Goal: Task Accomplishment & Management: Use online tool/utility

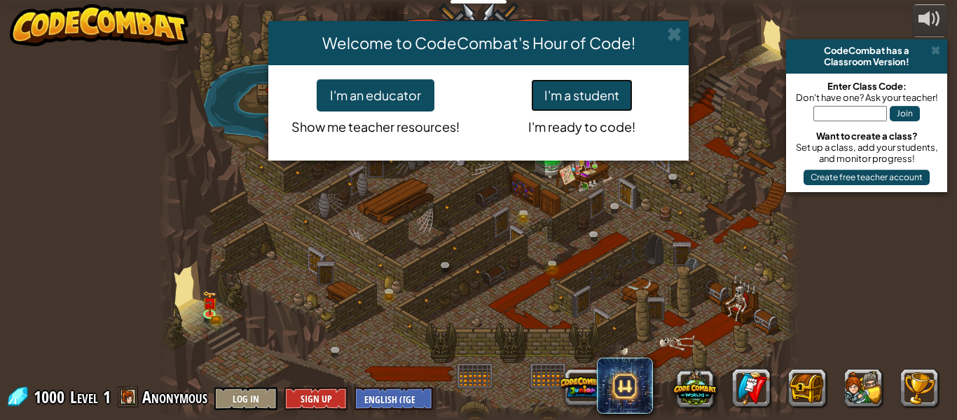
click at [590, 90] on button "I'm a student" at bounding box center [582, 95] width 102 height 32
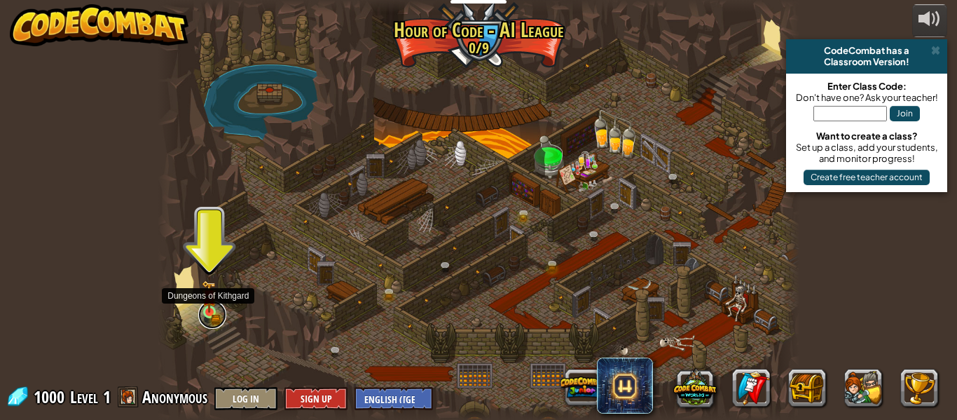
click at [207, 319] on link at bounding box center [212, 314] width 28 height 28
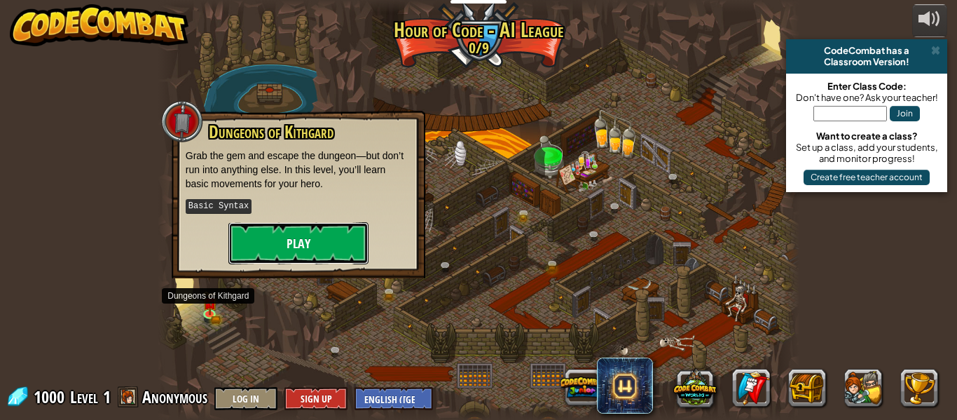
click at [313, 242] on button "Play" at bounding box center [298, 243] width 140 height 42
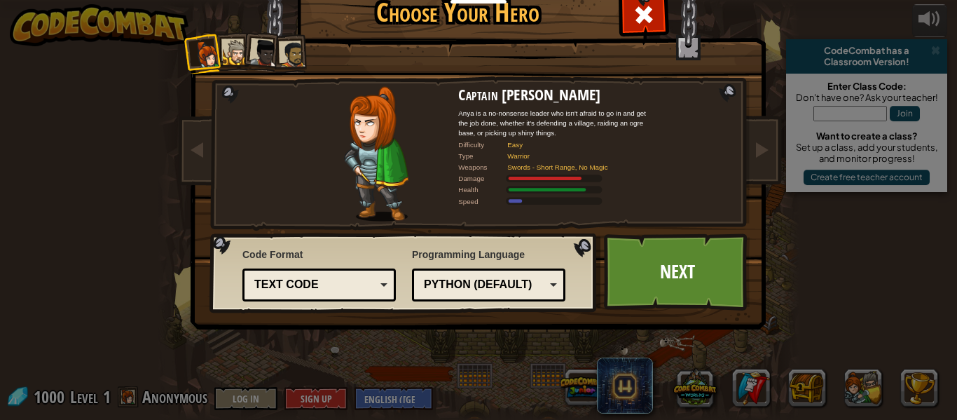
click at [471, 283] on div "Python (Default)" at bounding box center [484, 285] width 121 height 16
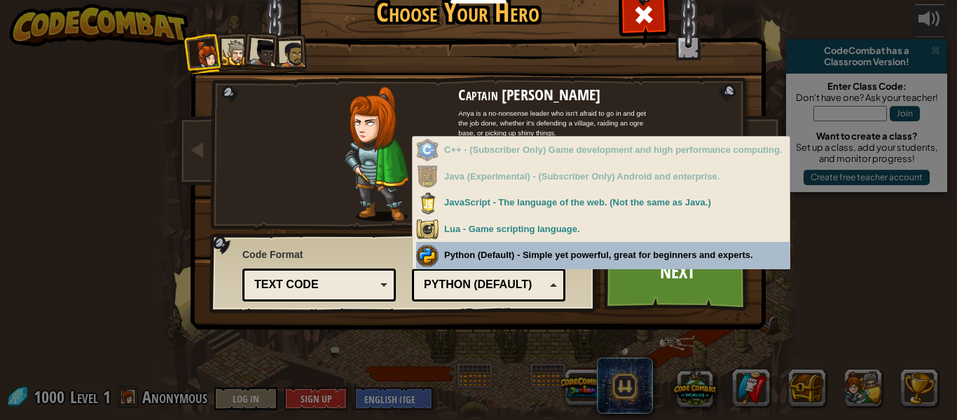
click at [590, 249] on div "Code Format Text code Blocks and code Blocks Blocks (Icons) Text code Blocks - …" at bounding box center [403, 272] width 379 height 71
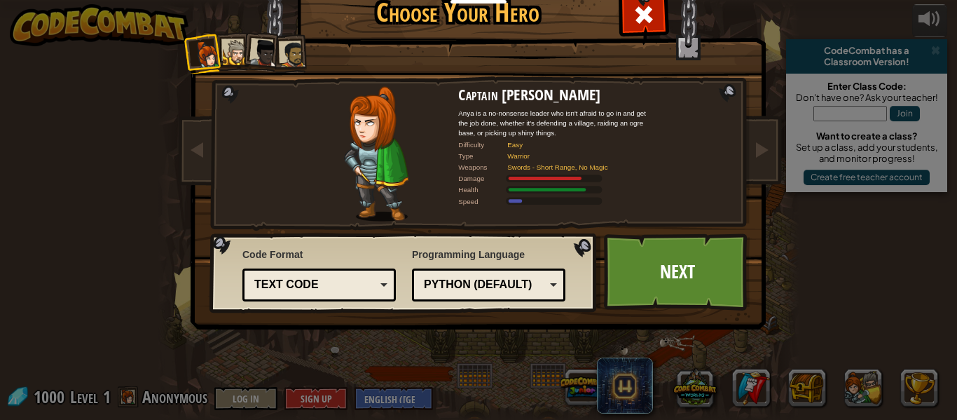
click at [347, 277] on div "Text code" at bounding box center [314, 285] width 121 height 16
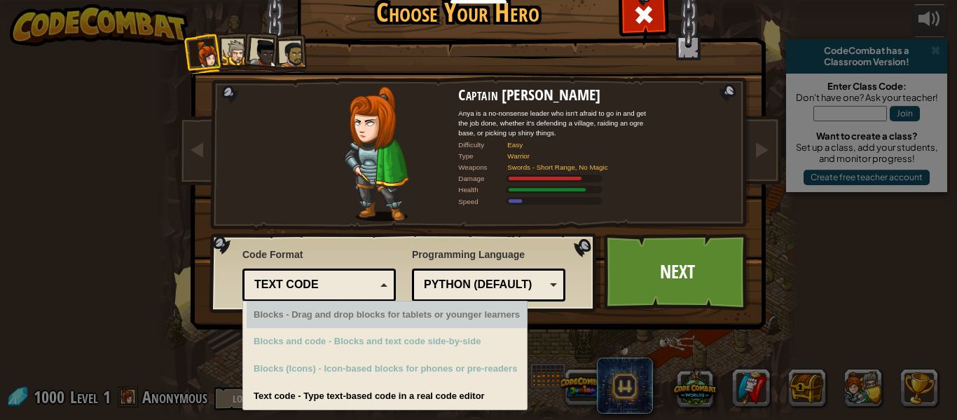
click at [306, 275] on div "Text code" at bounding box center [318, 285] width 135 height 22
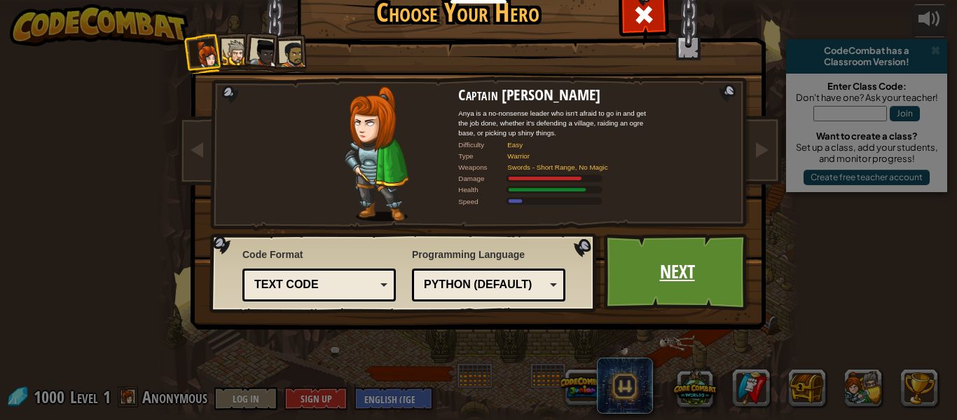
click at [726, 240] on link "Next" at bounding box center [677, 271] width 146 height 77
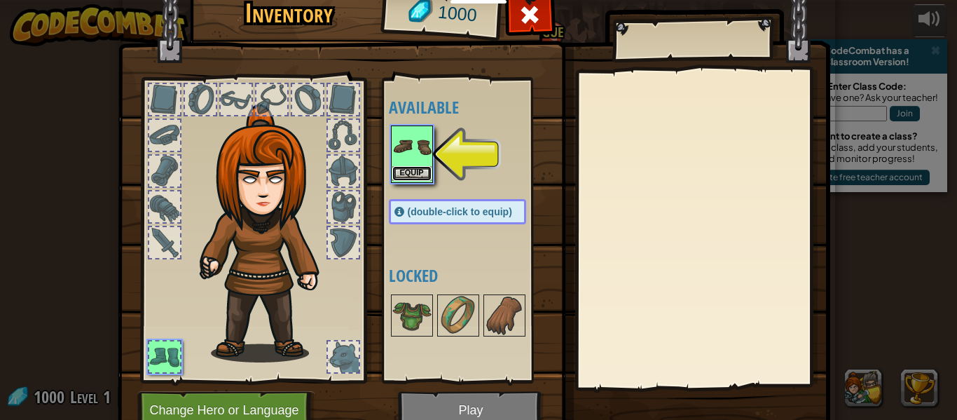
click at [413, 169] on button "Equip" at bounding box center [411, 173] width 39 height 15
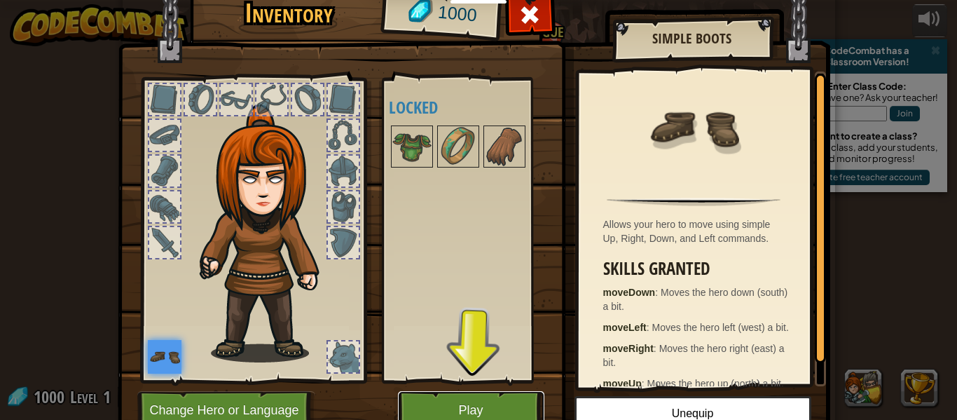
click at [511, 401] on button "Play" at bounding box center [471, 410] width 146 height 39
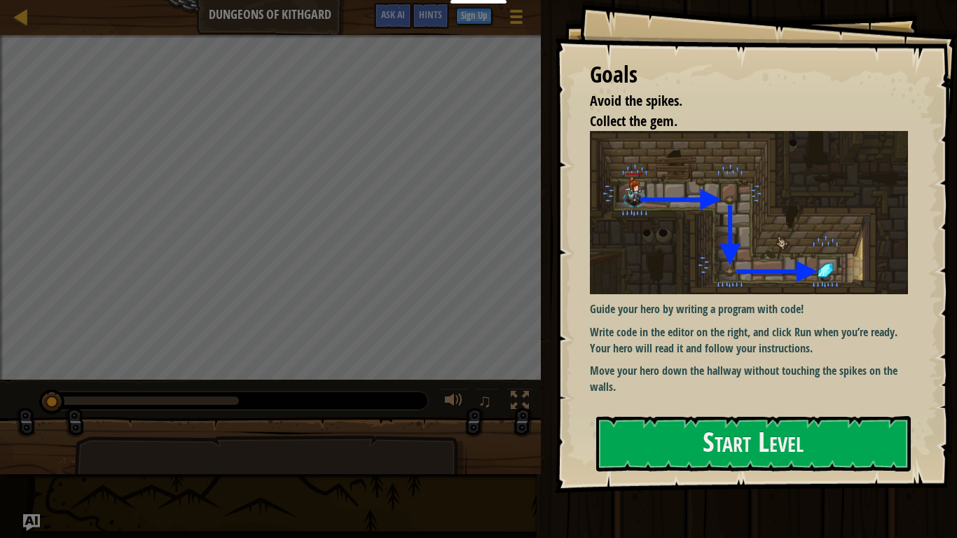
click at [870, 272] on img at bounding box center [749, 212] width 318 height 163
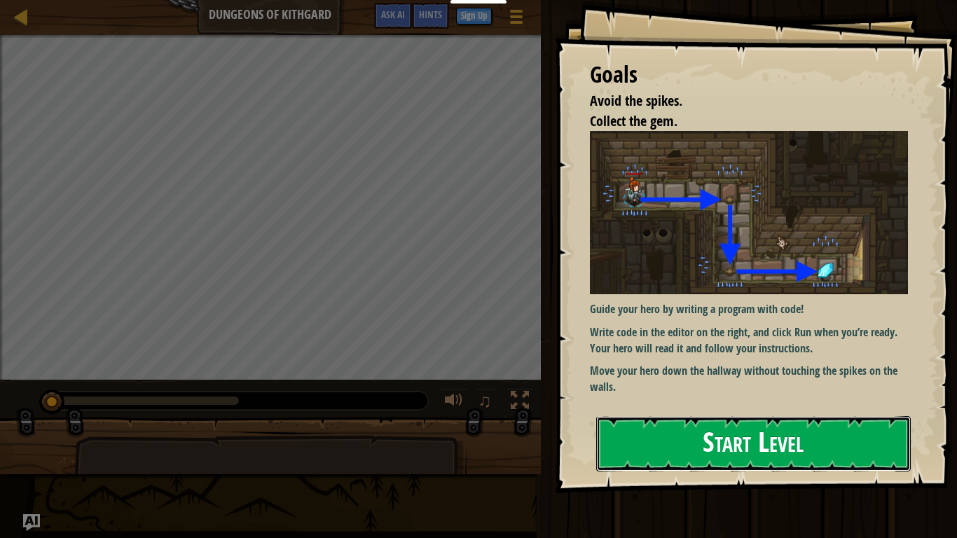
click at [723, 419] on button "Start Level" at bounding box center [753, 443] width 314 height 55
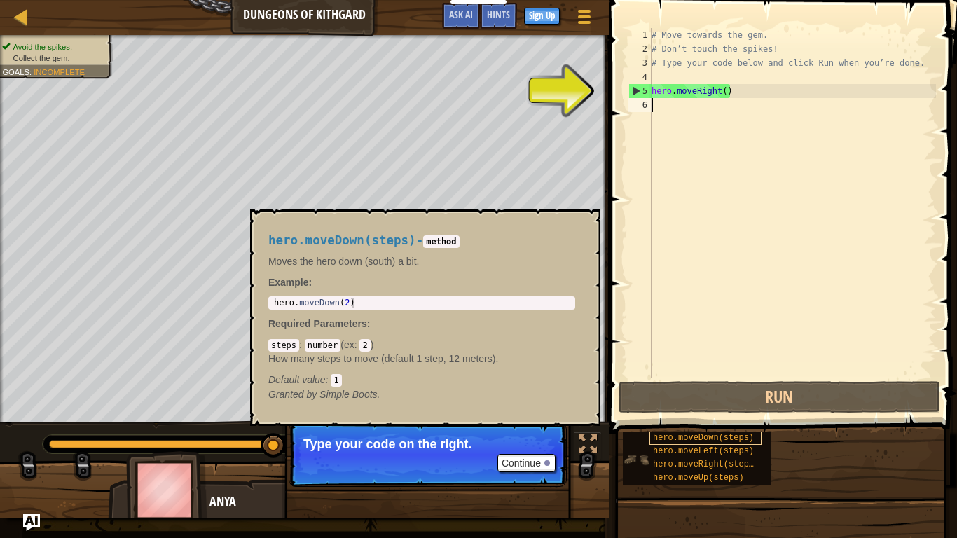
click at [728, 419] on span "hero.moveDown(steps)" at bounding box center [703, 438] width 101 height 10
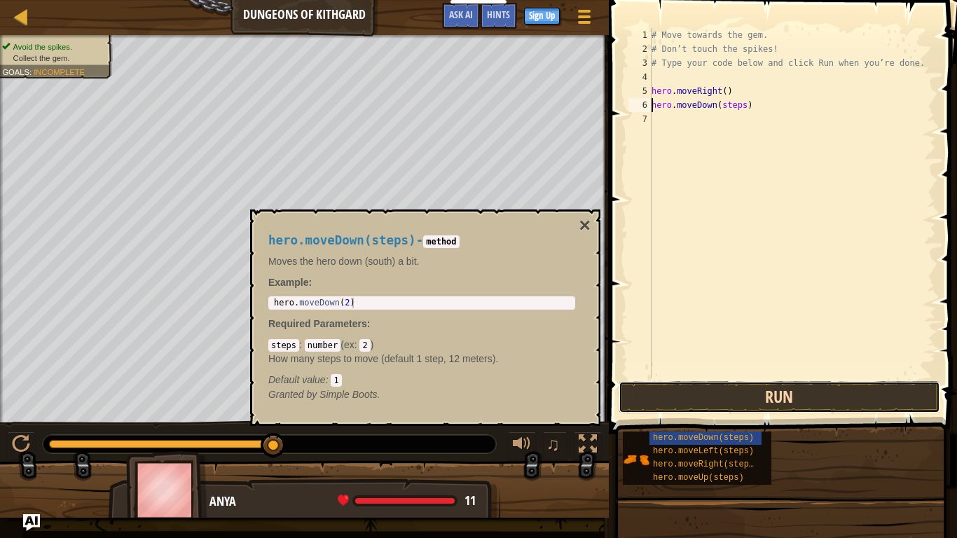
click at [768, 399] on button "Run" at bounding box center [778, 397] width 321 height 32
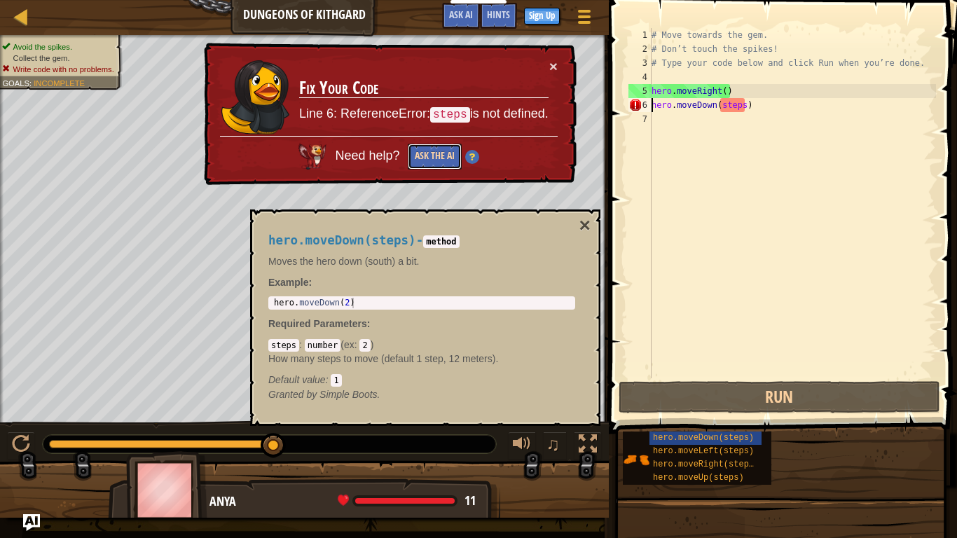
click at [447, 153] on button "Ask the AI" at bounding box center [435, 157] width 54 height 26
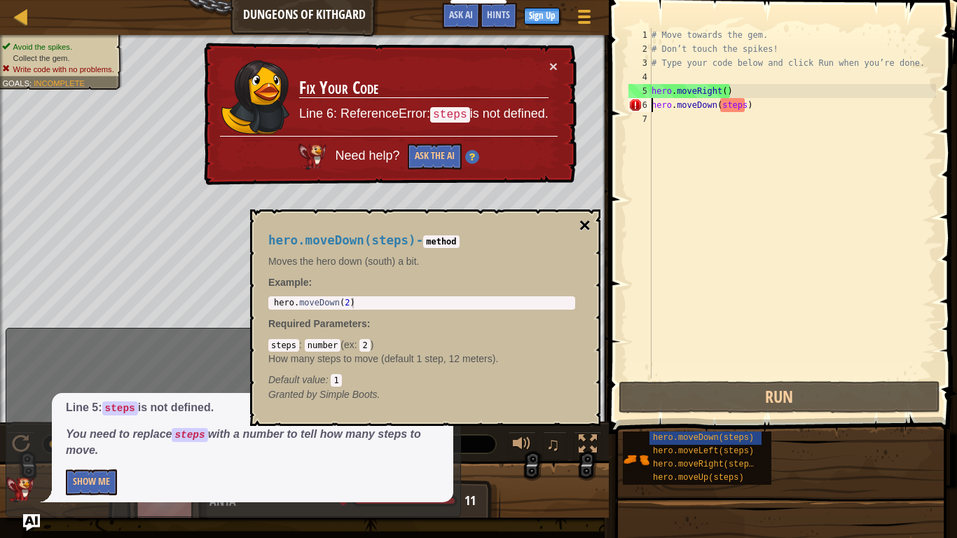
click at [586, 216] on button "×" at bounding box center [584, 226] width 11 height 20
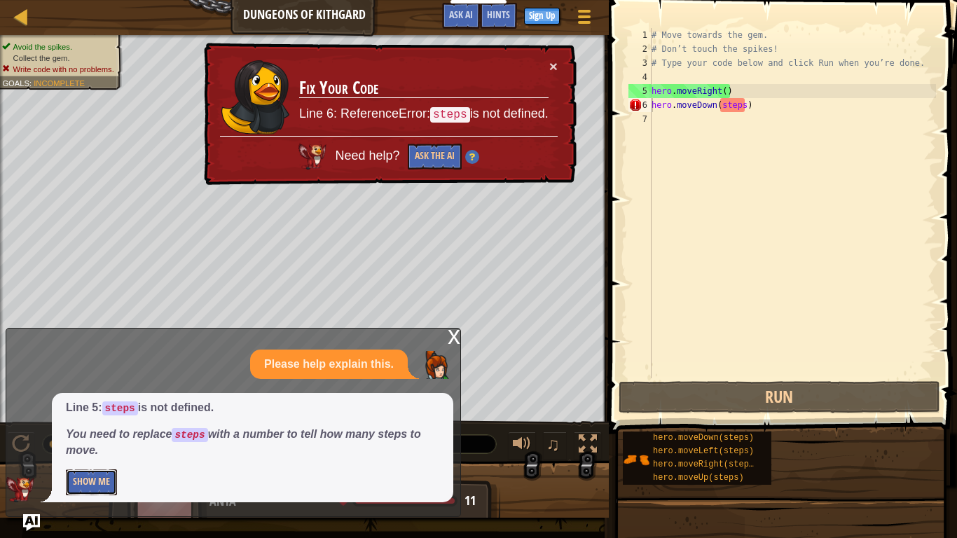
click at [87, 419] on button "Show Me" at bounding box center [91, 482] width 51 height 26
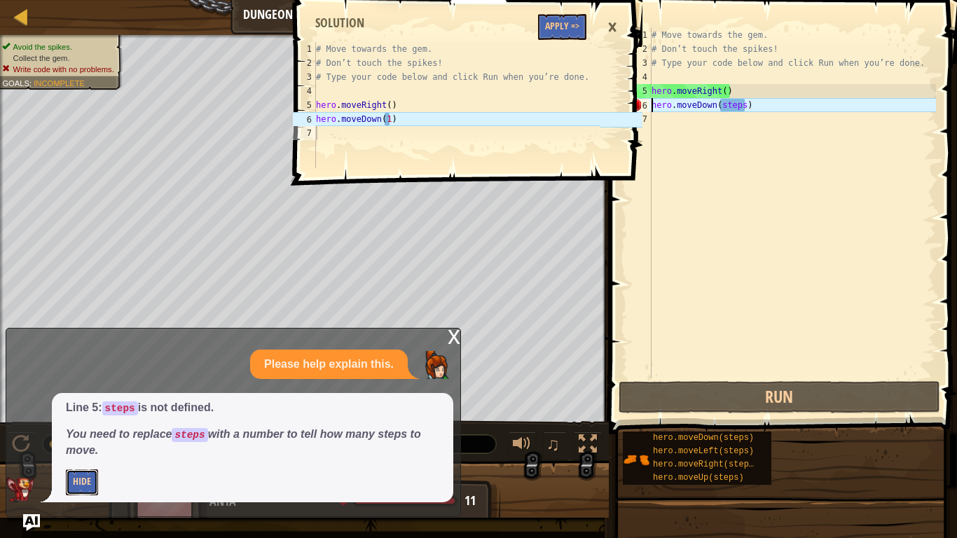
click at [88, 419] on button "Hide" at bounding box center [82, 482] width 32 height 26
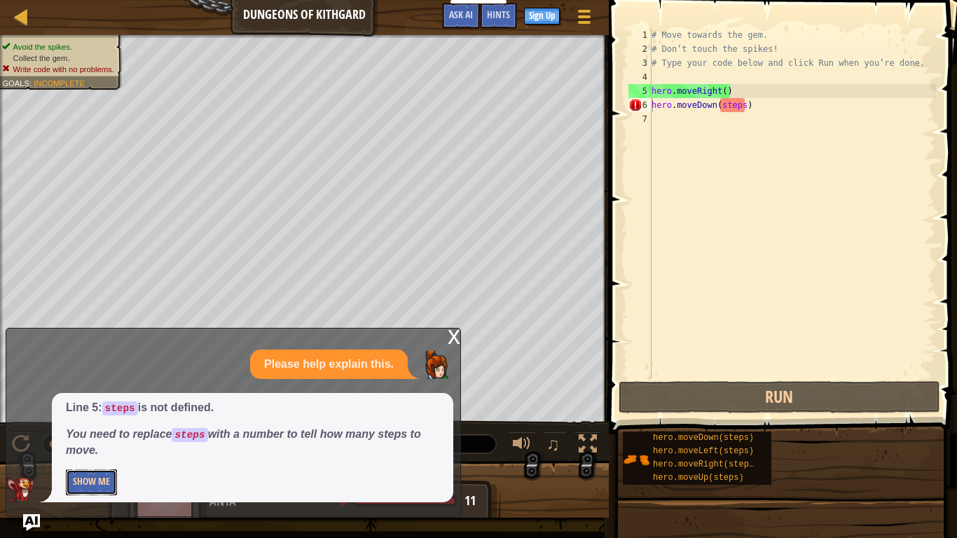
click at [88, 419] on button "Show Me" at bounding box center [91, 482] width 51 height 26
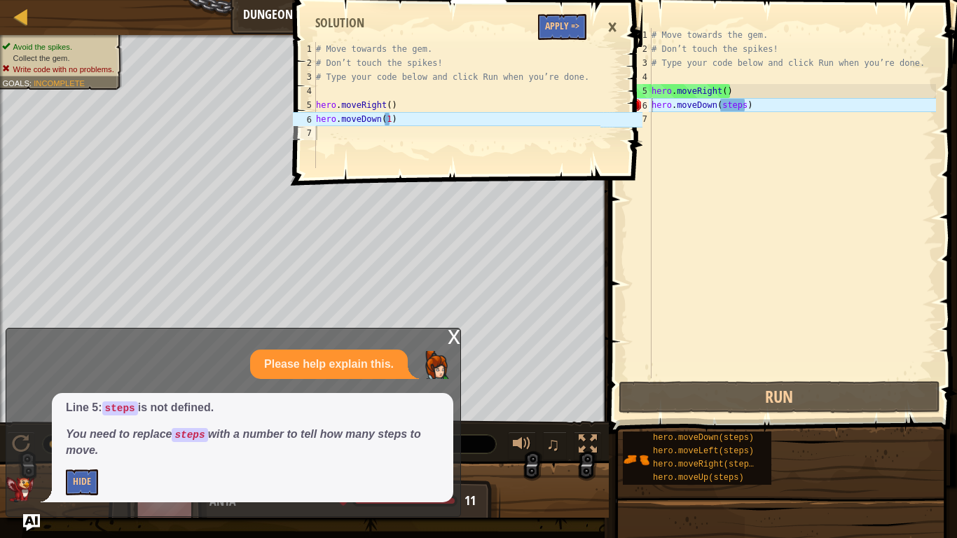
click at [734, 108] on div "# Move towards the gem. # Don’t touch the spikes! # Type your code below and cl…" at bounding box center [792, 217] width 287 height 378
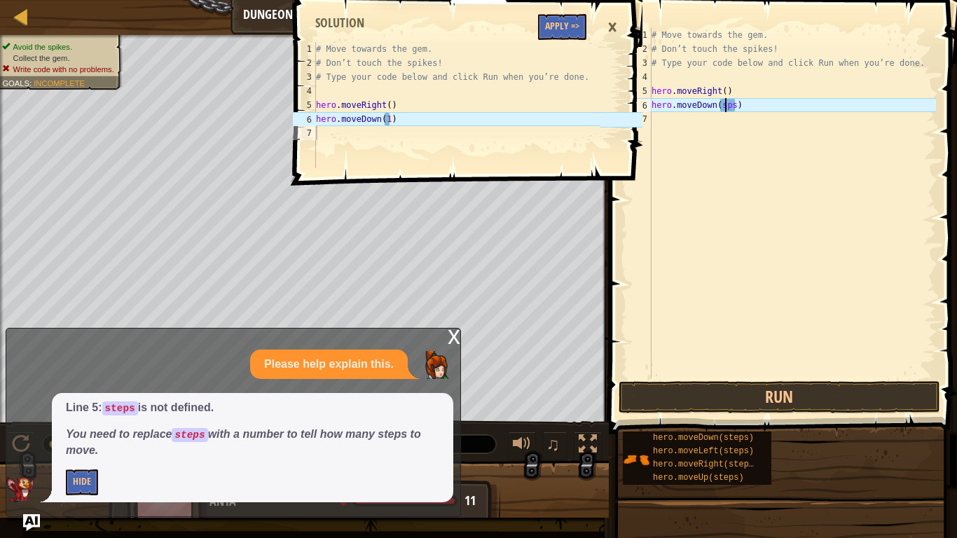
scroll to position [6, 11]
click at [728, 104] on div "# Move towards the gem. # Don’t touch the spikes! # Type your code below and cl…" at bounding box center [792, 217] width 287 height 378
click at [702, 396] on button "Run" at bounding box center [778, 397] width 321 height 32
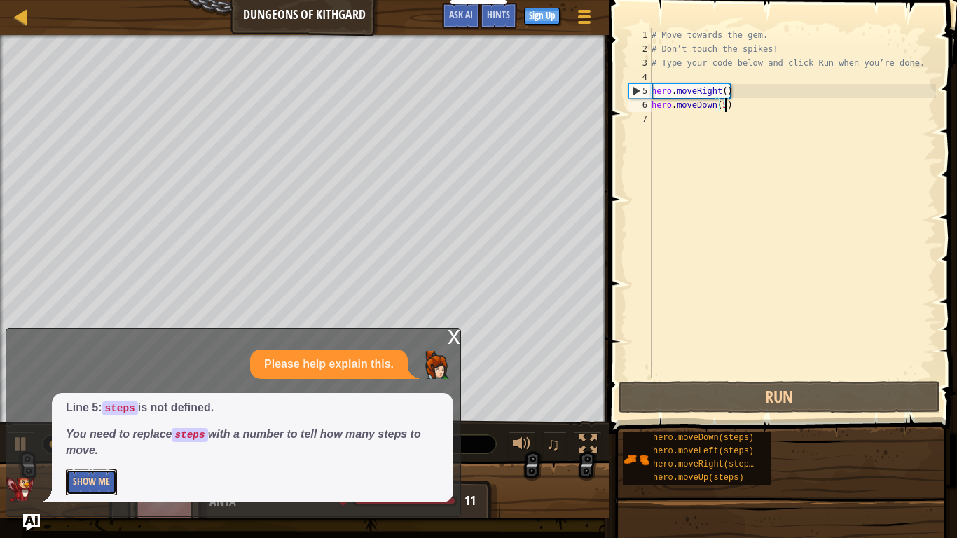
click at [72, 419] on button "Show Me" at bounding box center [91, 482] width 51 height 26
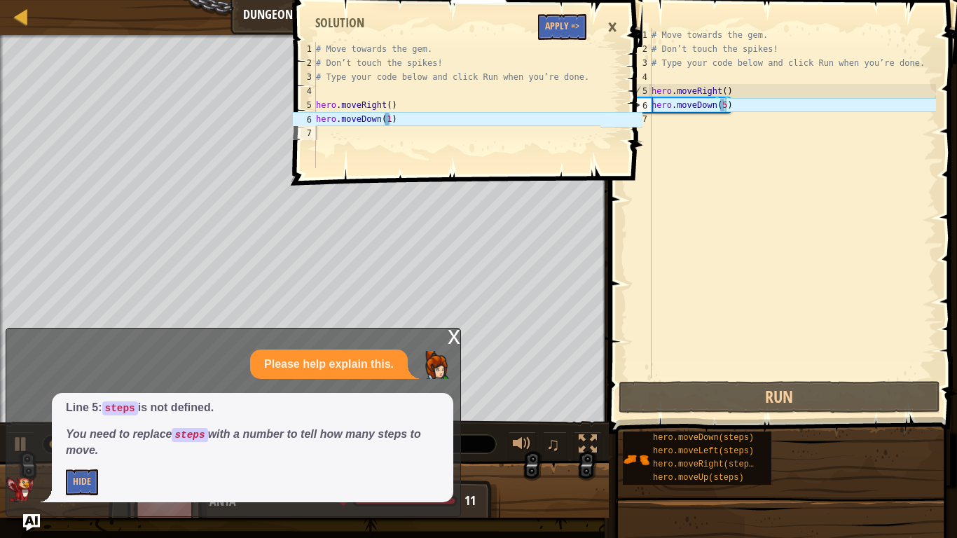
click at [352, 419] on div "1 2 3 4 5 6 7 # Move towards the gem. # Don’t touch the spikes! # Type your cod…" at bounding box center [466, 269] width 352 height 538
click at [353, 364] on div "1 2 3 4 5 6 7 # Move towards the gem. # Don’t touch the spikes! # Type your cod…" at bounding box center [466, 269] width 352 height 538
drag, startPoint x: 464, startPoint y: 436, endPoint x: 149, endPoint y: 373, distance: 321.4
click at [149, 373] on div "Map Dungeons of Kithgard Game Menu Done Sign Up Hints Ask AI 1 2 3 4 5 6 7 # Mo…" at bounding box center [478, 269] width 957 height 538
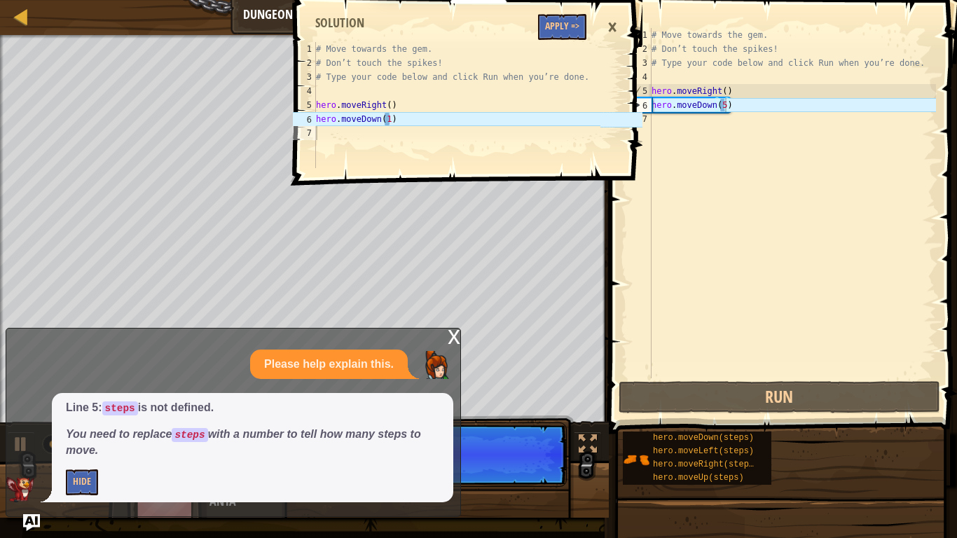
click at [449, 329] on div "1 2 3 4 5 6 7 # Move towards the gem. # Don’t touch the spikes! # Type your cod…" at bounding box center [466, 269] width 352 height 538
click at [455, 345] on div "1 2 3 4 5 6 7 # Move towards the gem. # Don’t touch the spikes! # Type your cod…" at bounding box center [466, 269] width 352 height 538
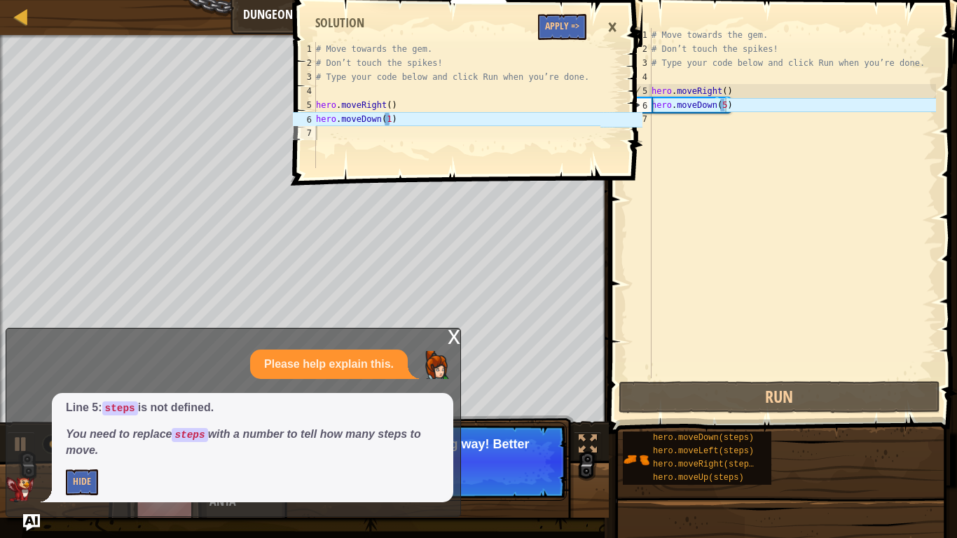
click at [455, 338] on div "1 2 3 4 5 6 7 # Move towards the gem. # Don’t touch the spikes! # Type your cod…" at bounding box center [466, 269] width 352 height 538
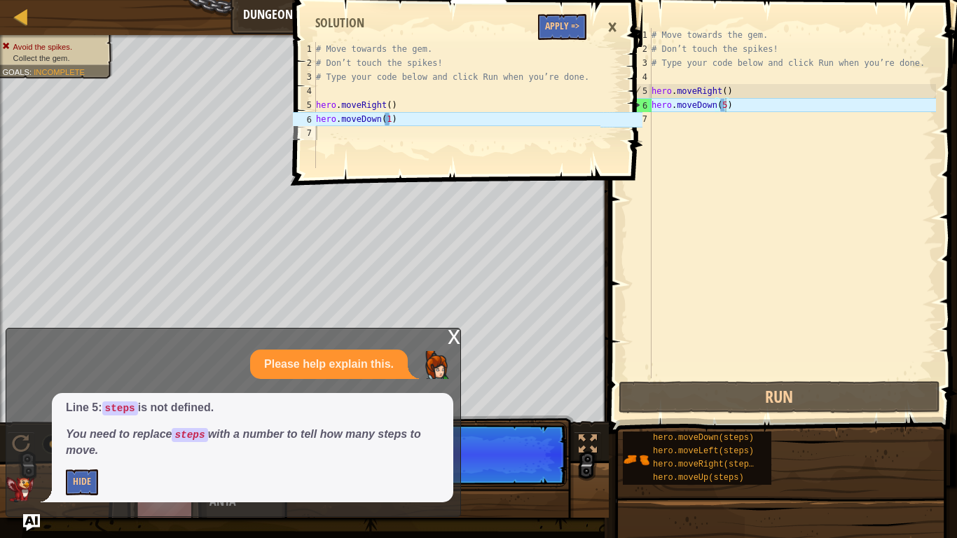
click at [611, 24] on div "×" at bounding box center [612, 27] width 24 height 32
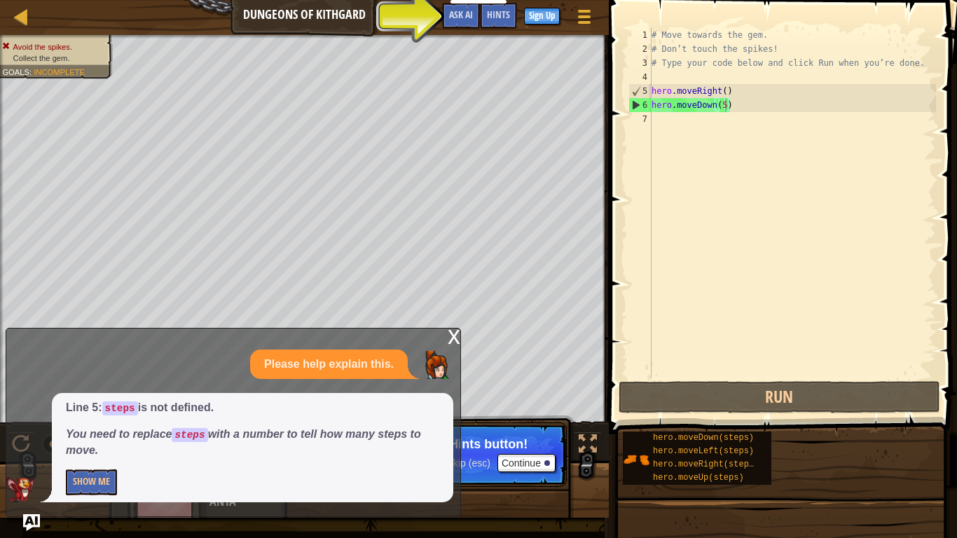
click at [455, 338] on div "x" at bounding box center [454, 335] width 13 height 14
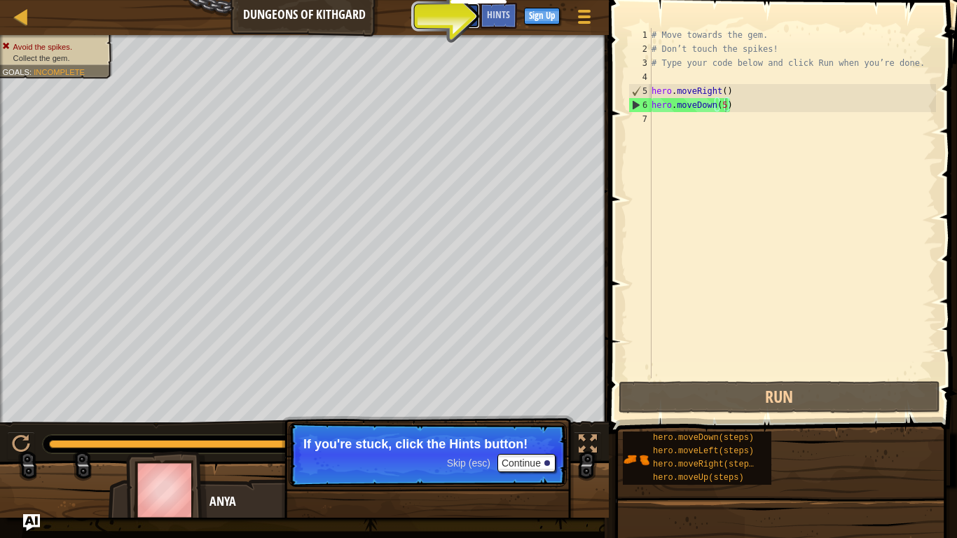
click at [462, 20] on span "Ask AI" at bounding box center [461, 14] width 24 height 13
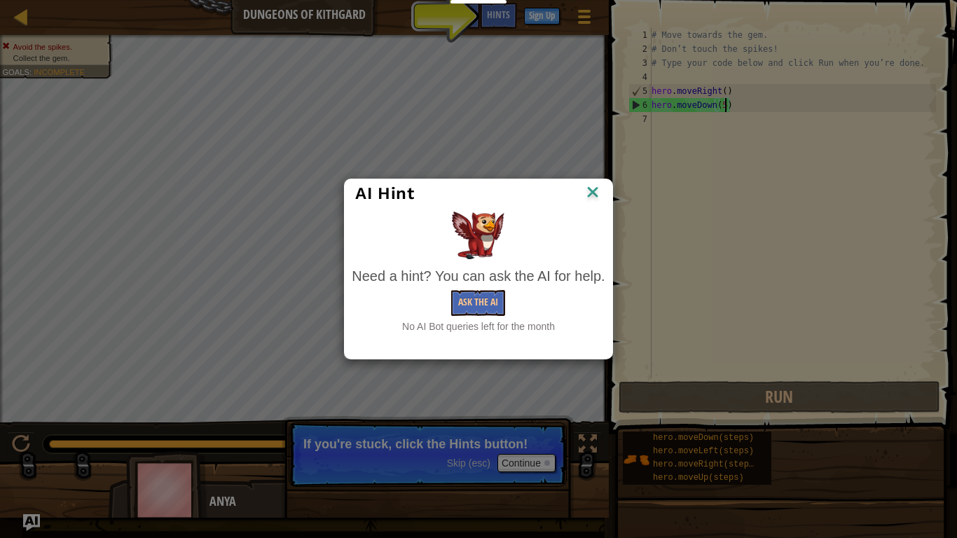
click at [597, 188] on img at bounding box center [592, 193] width 18 height 21
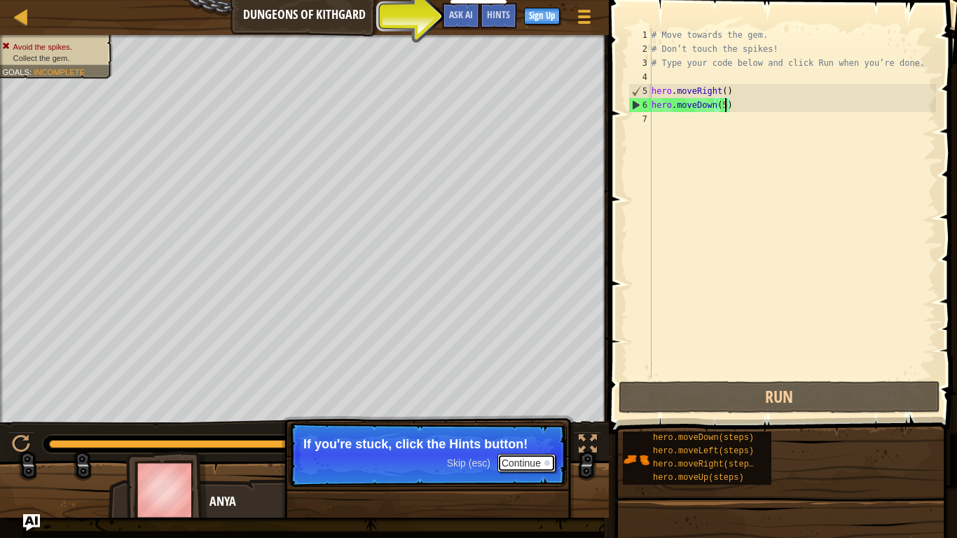
click at [513, 419] on button "Continue" at bounding box center [526, 463] width 58 height 18
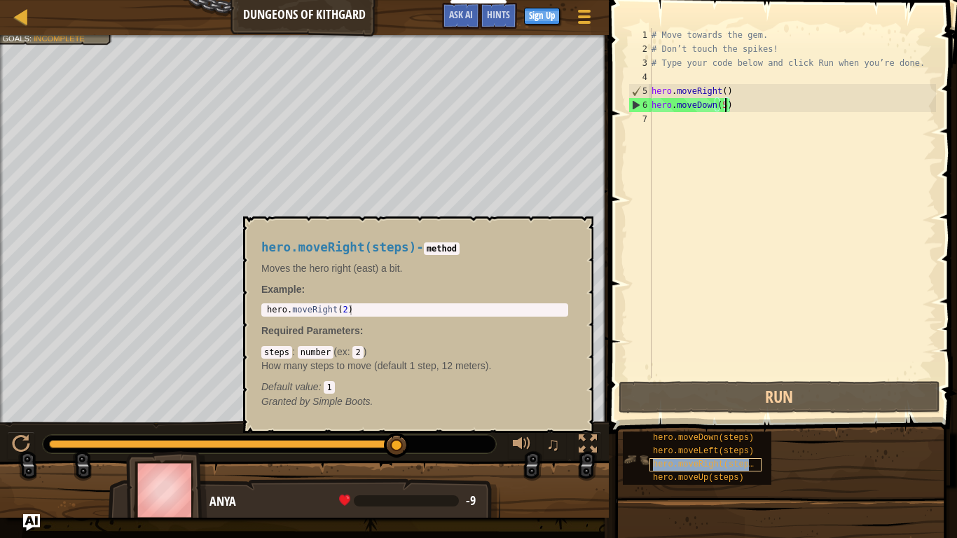
click at [670, 419] on span "hero.moveRight(steps)" at bounding box center [706, 464] width 106 height 10
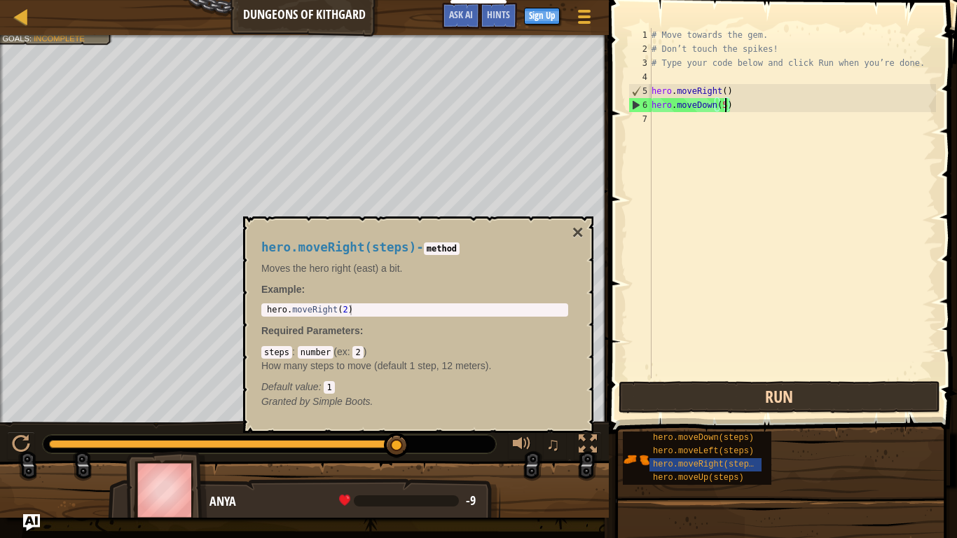
type textarea "hero.moveDown(5)"
click at [783, 388] on button "Run" at bounding box center [778, 397] width 321 height 32
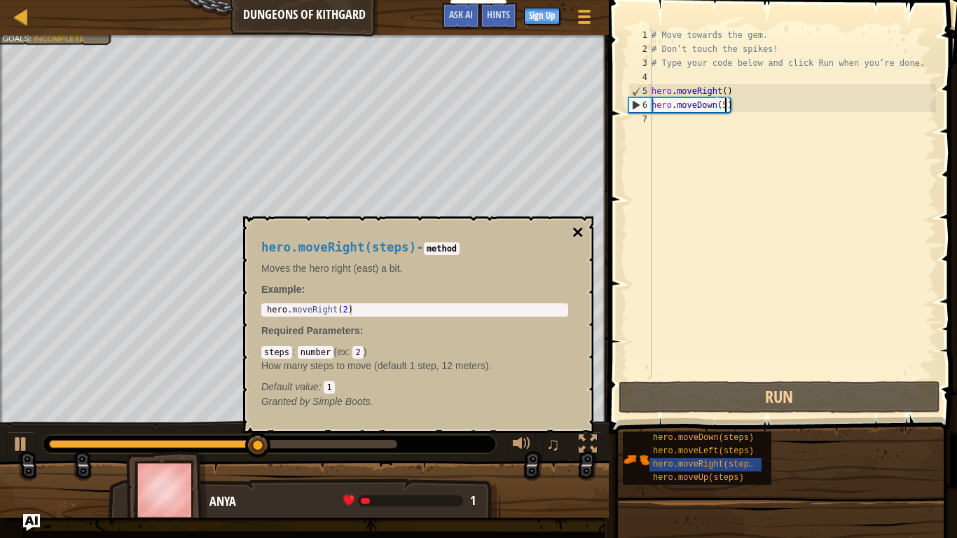
click at [581, 226] on button "×" at bounding box center [577, 233] width 11 height 20
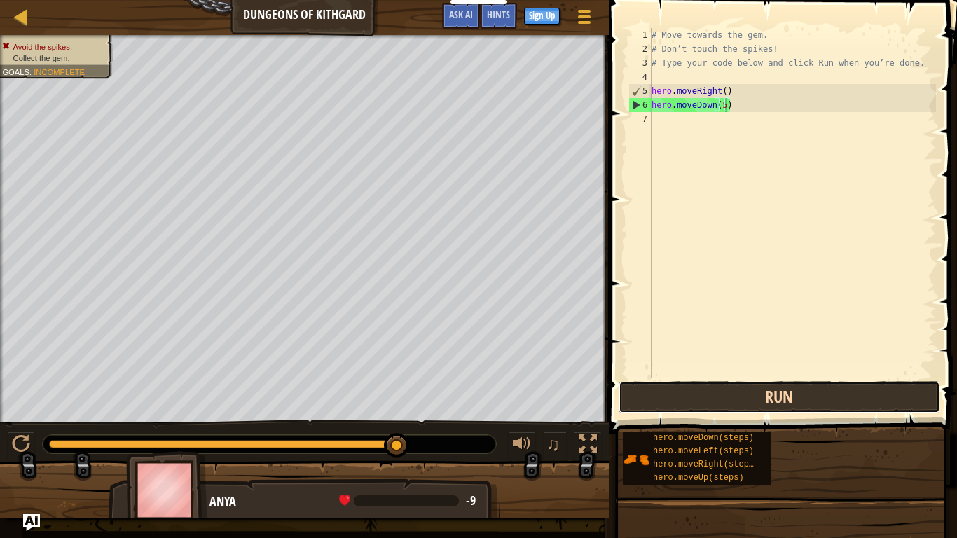
click at [705, 388] on button "Run" at bounding box center [778, 397] width 321 height 32
